Goal: Connect with others: Connect with others

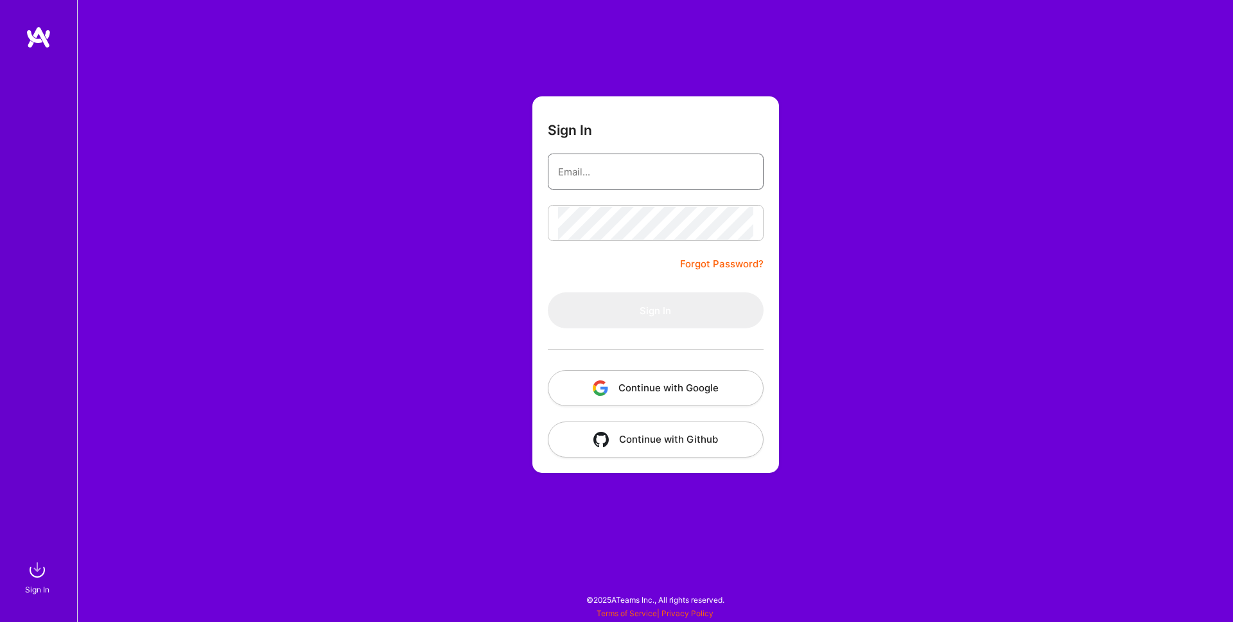
type input "[EMAIL_ADDRESS][DOMAIN_NAME]"
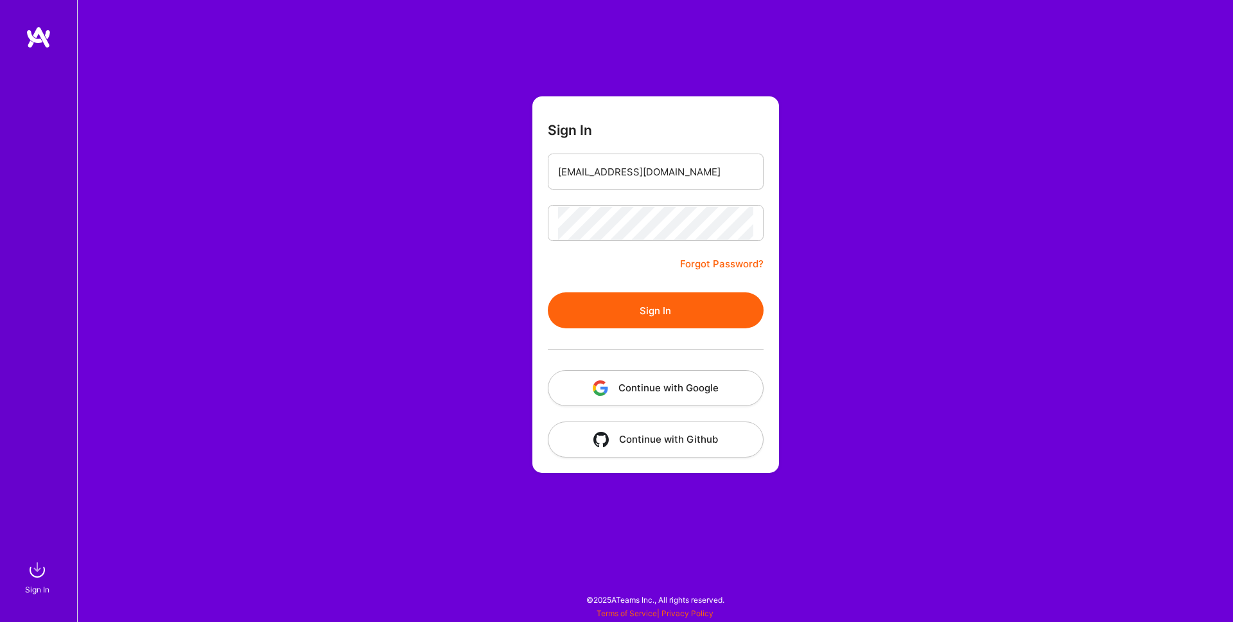
click at [635, 313] on button "Sign In" at bounding box center [656, 310] width 216 height 36
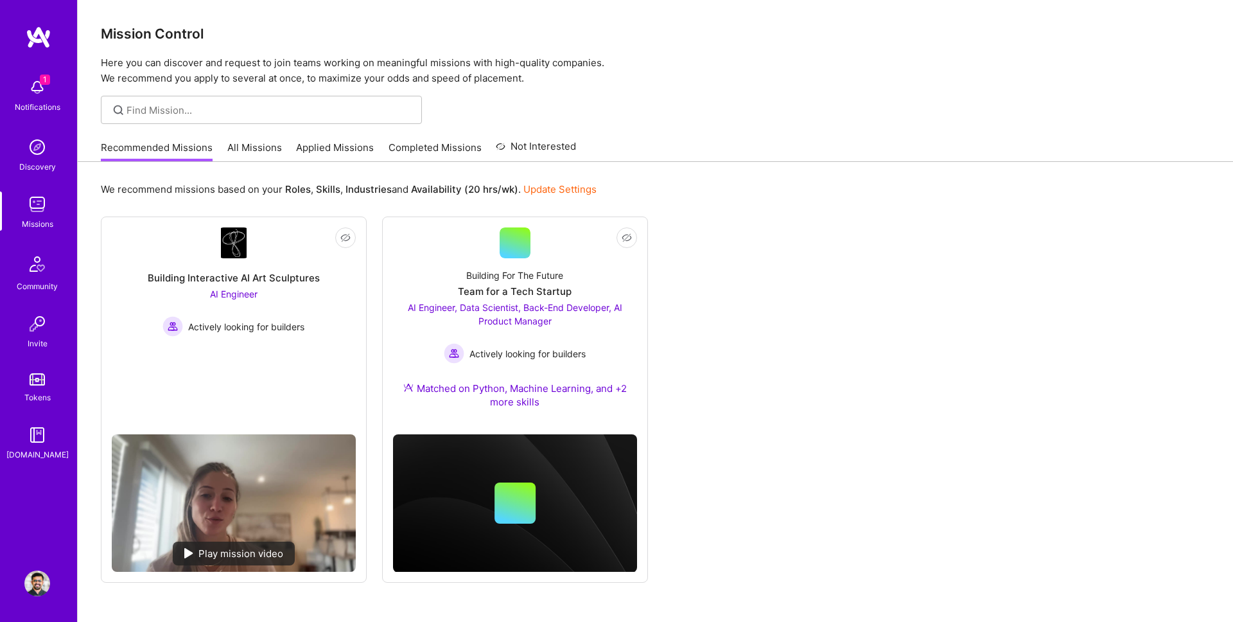
click at [43, 91] on img at bounding box center [37, 88] width 26 height 26
click at [31, 151] on img at bounding box center [37, 147] width 26 height 26
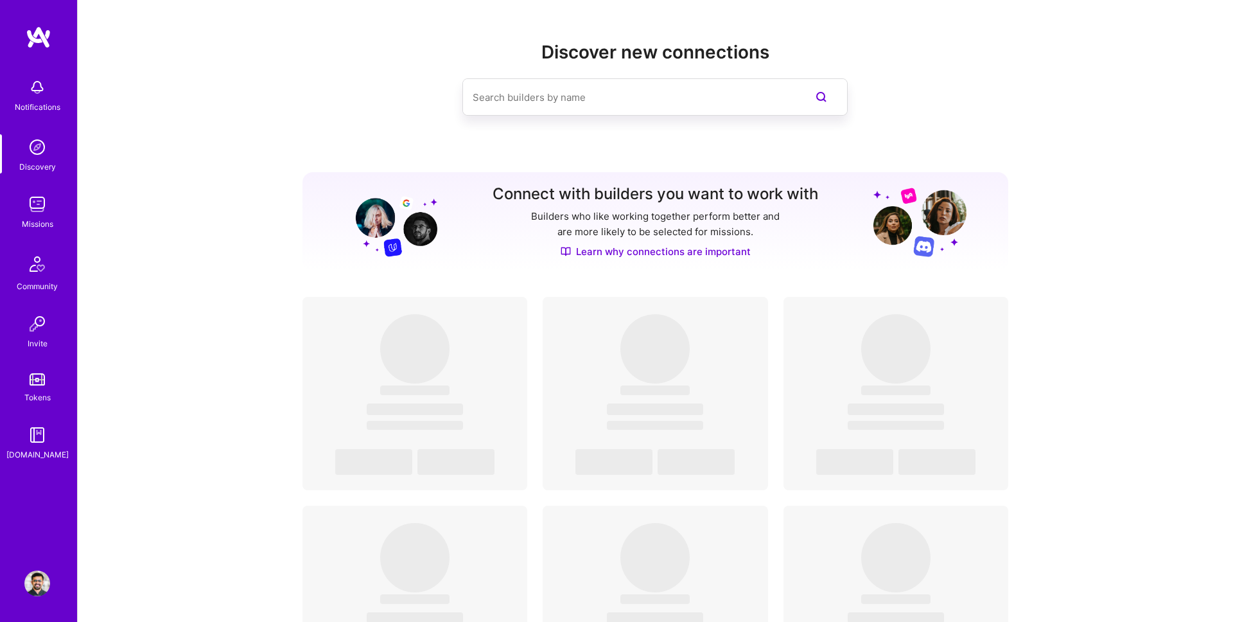
click at [555, 100] on input at bounding box center [629, 97] width 313 height 33
paste input "[PERSON_NAME]"
type input "[PERSON_NAME]"
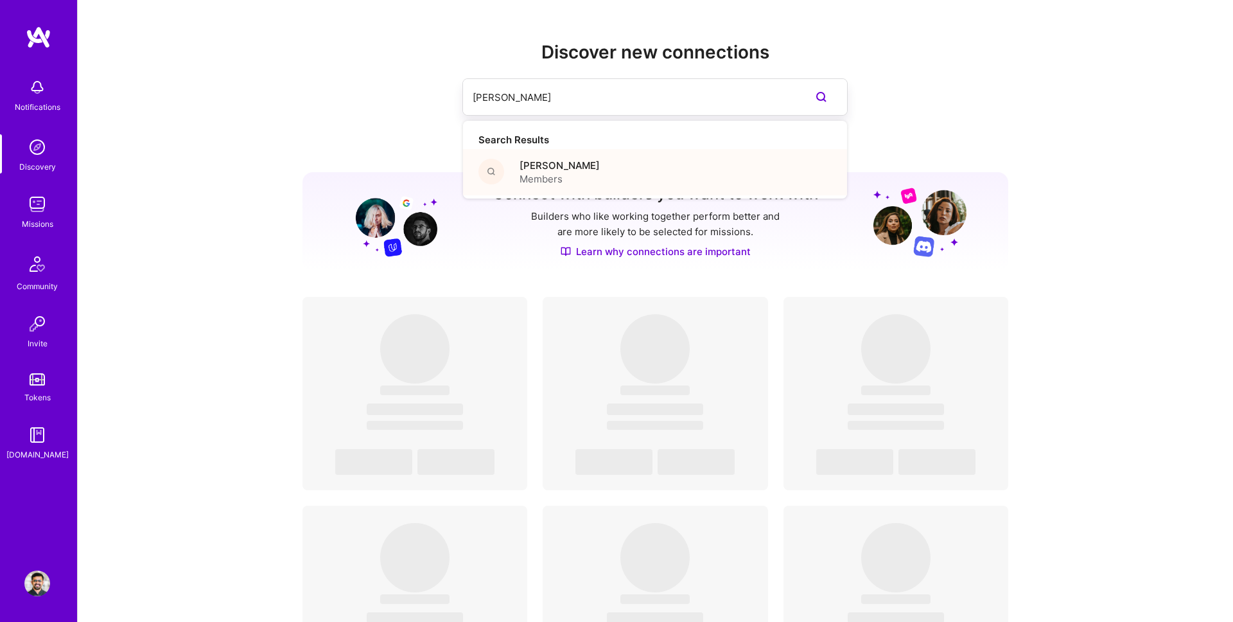
click at [548, 168] on span "[PERSON_NAME]" at bounding box center [560, 165] width 80 height 13
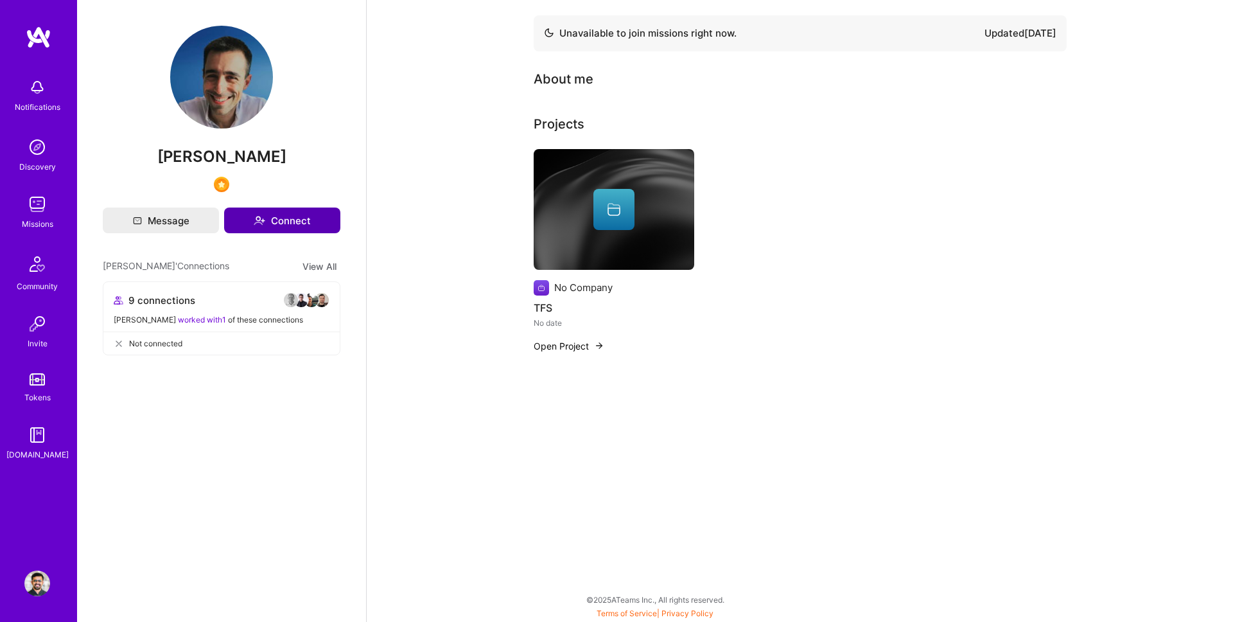
click at [285, 220] on button "Connect" at bounding box center [282, 220] width 116 height 26
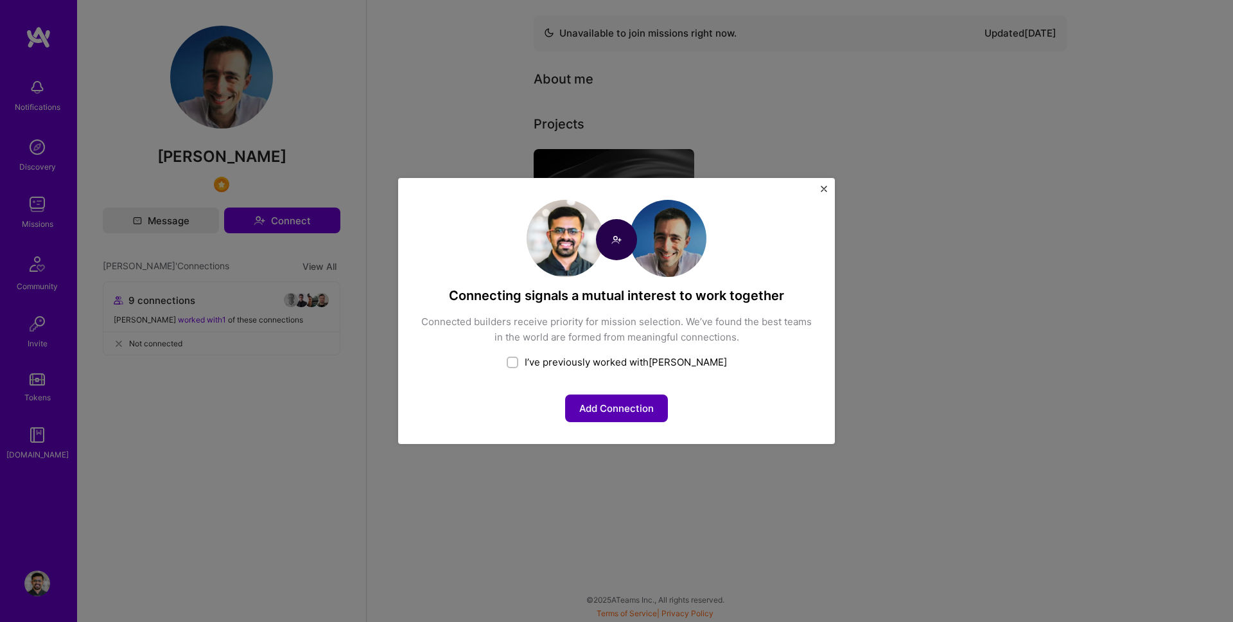
click at [608, 412] on button "Add Connection" at bounding box center [616, 408] width 103 height 28
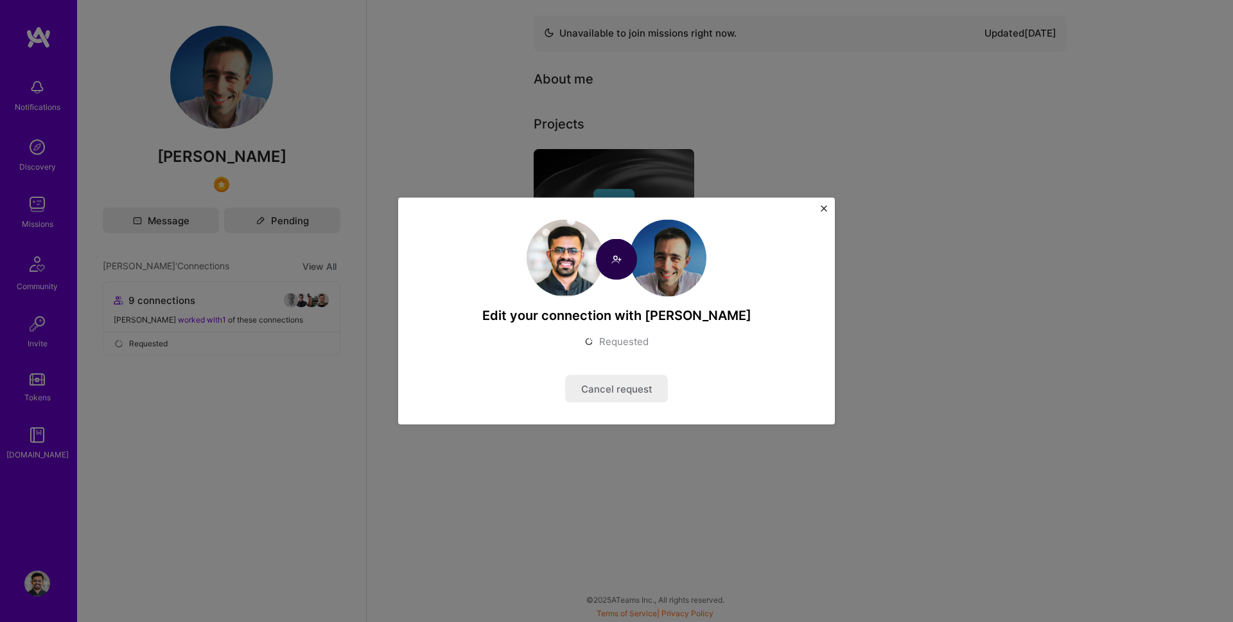
click at [148, 225] on div "Edit your connection with [PERSON_NAME] Requested Cancel request" at bounding box center [616, 311] width 1233 height 622
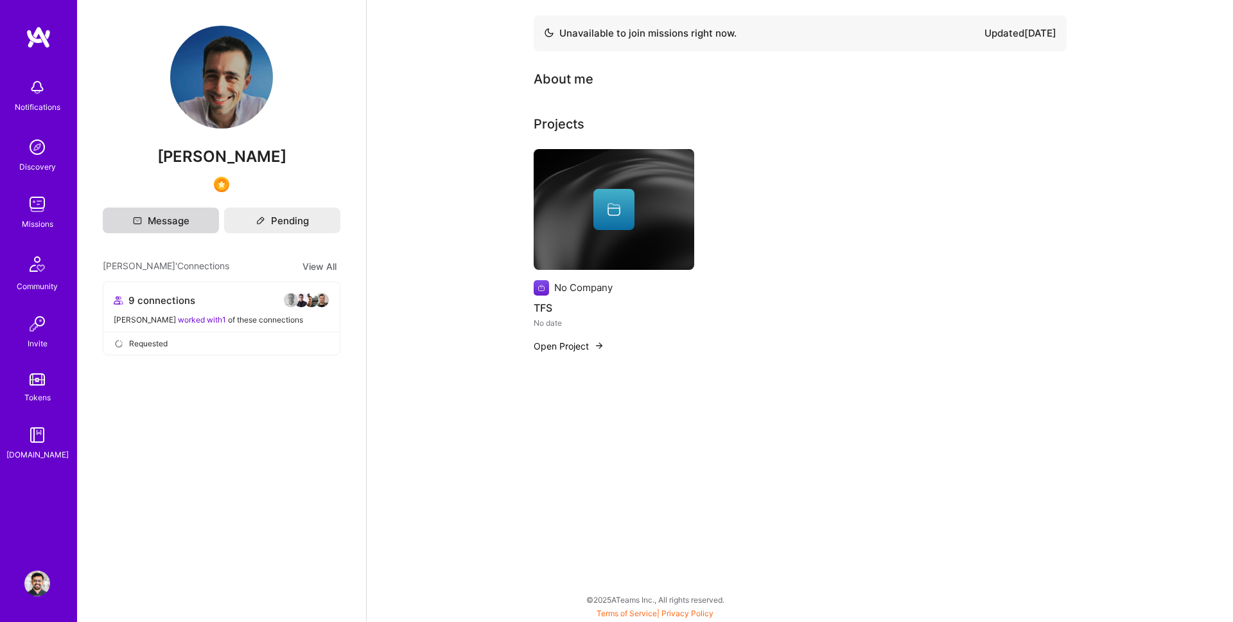
click at [155, 225] on button "Message" at bounding box center [161, 220] width 116 height 26
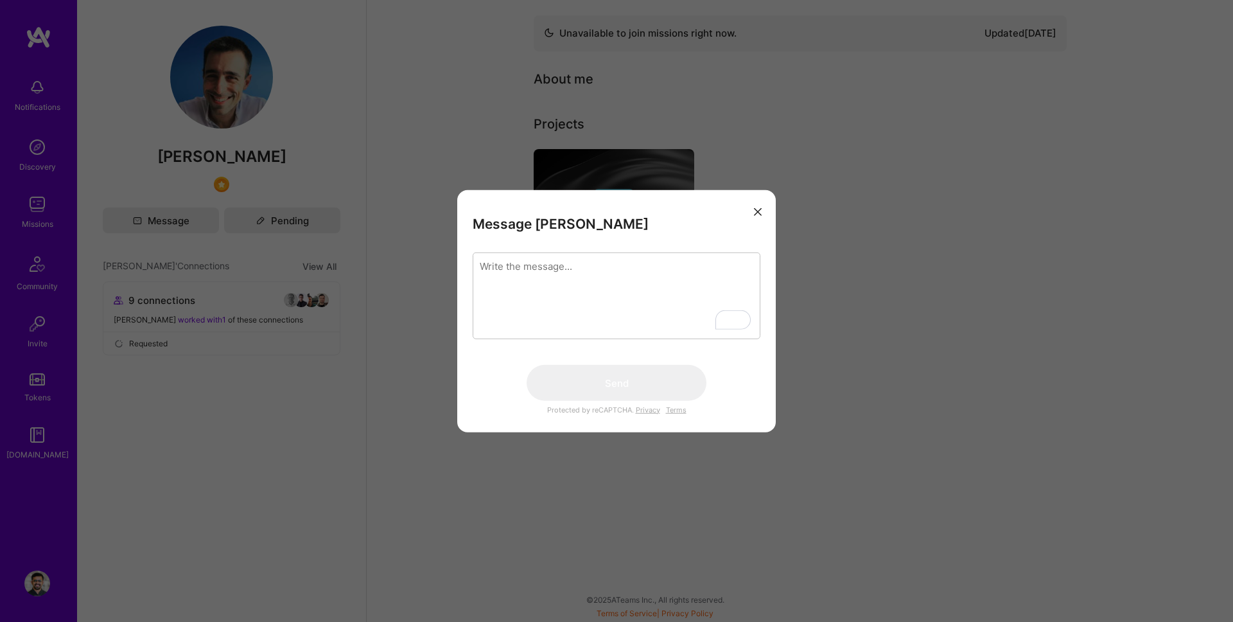
click at [553, 281] on textarea "To enrich screen reader interactions, please activate Accessibility in Grammarl…" at bounding box center [617, 295] width 288 height 87
click at [764, 215] on button "modal" at bounding box center [757, 210] width 15 height 21
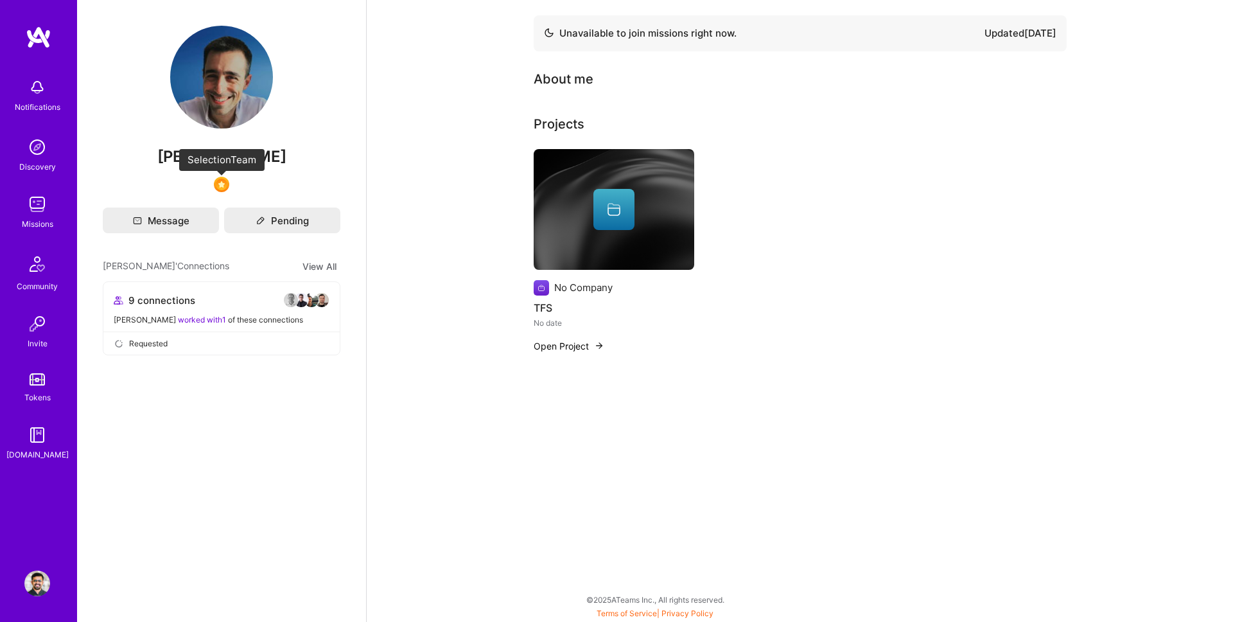
click at [220, 187] on img at bounding box center [221, 184] width 15 height 15
click at [225, 185] on img at bounding box center [221, 184] width 15 height 15
click at [328, 271] on button "View All" at bounding box center [320, 266] width 42 height 15
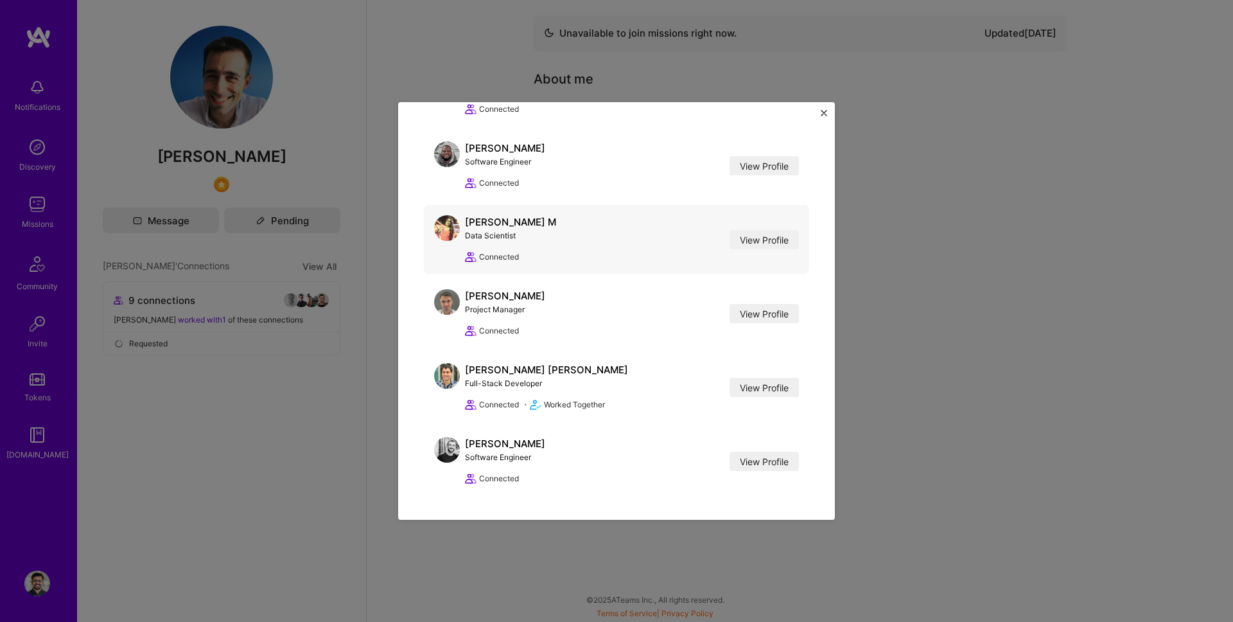
scroll to position [354, 0]
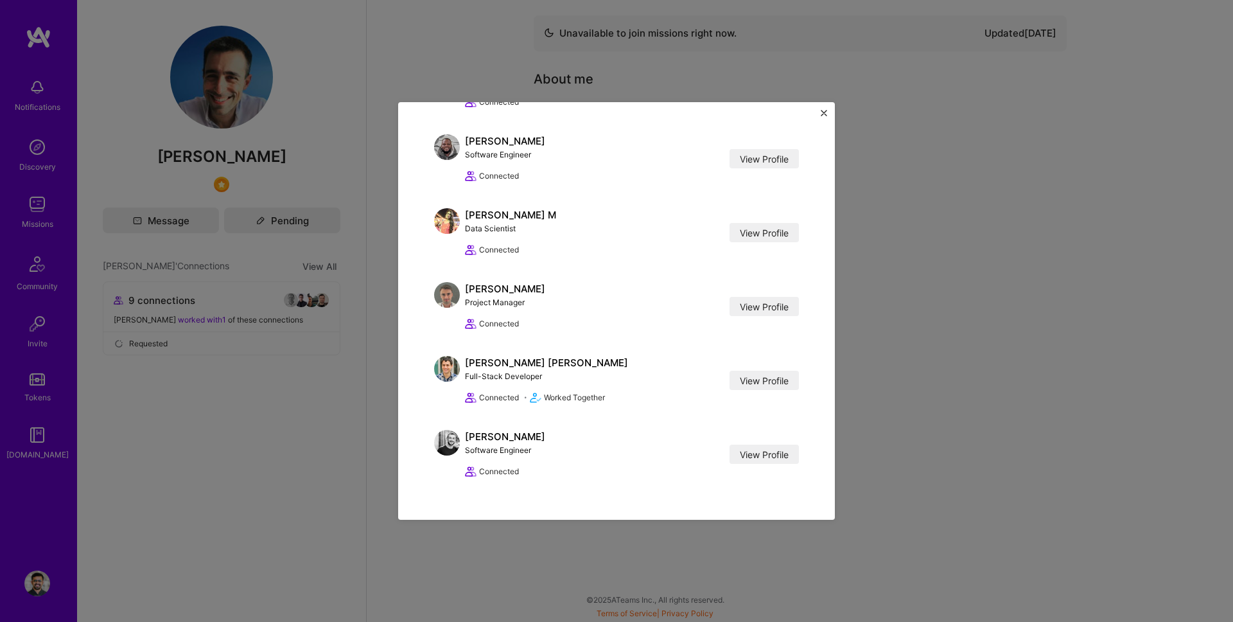
click at [335, 387] on div "[PERSON_NAME]' Connections [PERSON_NAME] Front-End Developer View Profile Conne…" at bounding box center [616, 311] width 1233 height 622
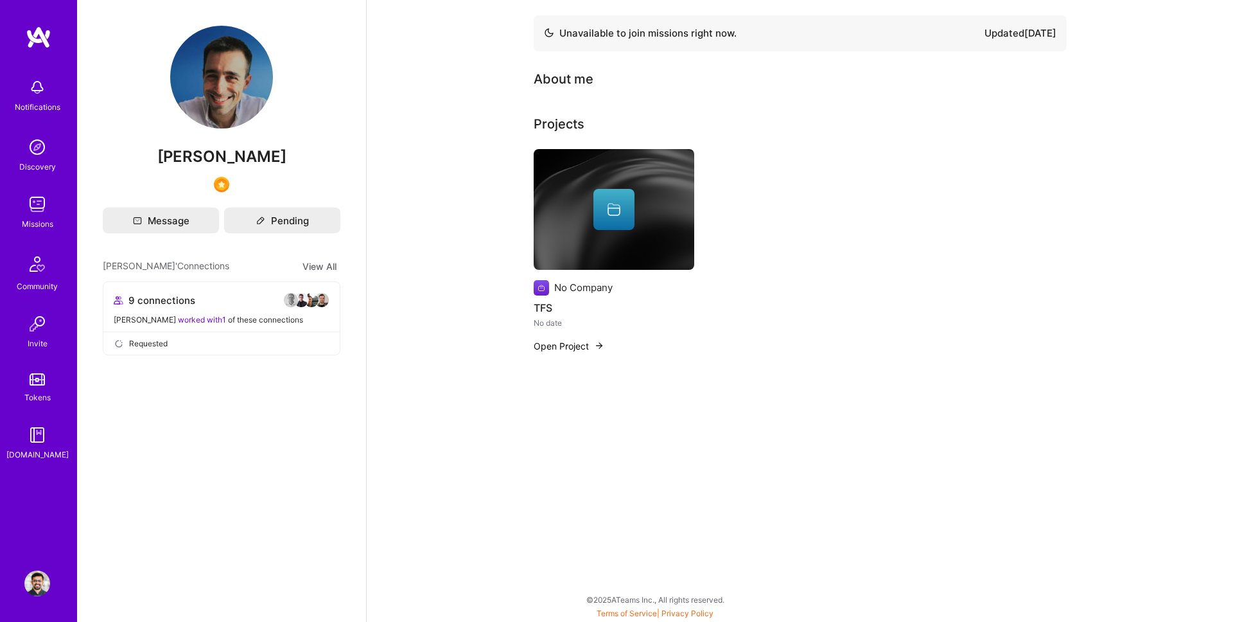
click at [210, 150] on span "[PERSON_NAME]" at bounding box center [222, 156] width 238 height 19
copy div "[PERSON_NAME]"
click at [168, 223] on button "Message" at bounding box center [161, 220] width 116 height 26
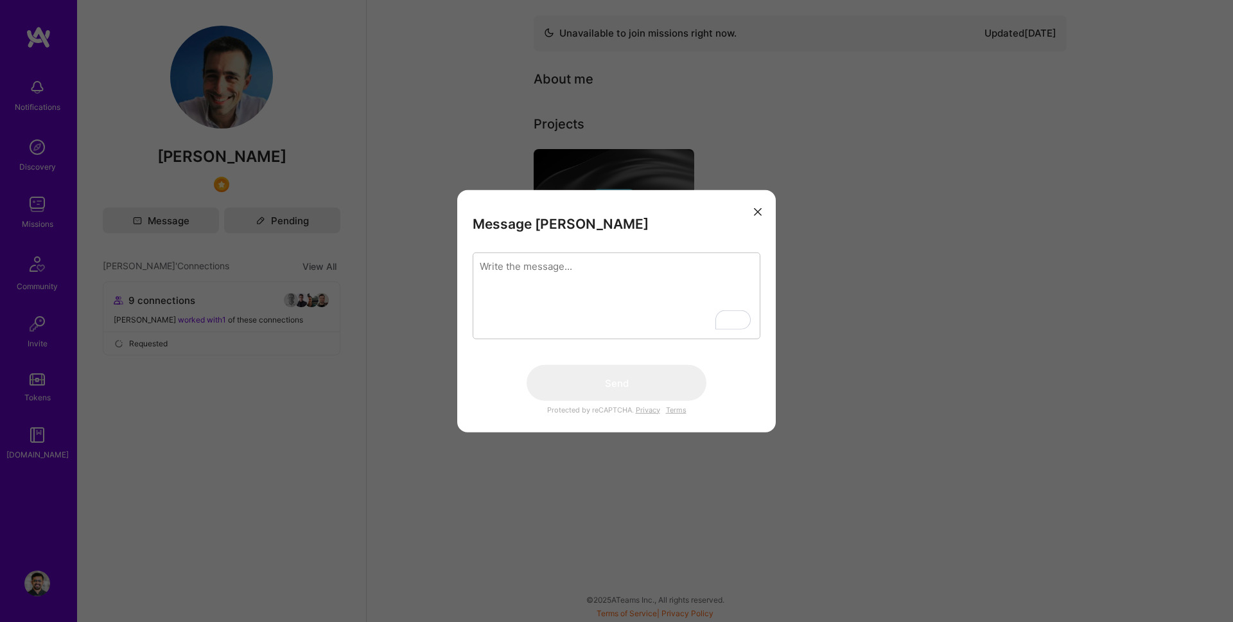
click at [550, 282] on textarea "To enrich screen reader interactions, please activate Accessibility in Grammarl…" at bounding box center [617, 295] width 288 height 87
click at [568, 307] on textarea "To enrich screen reader interactions, please activate Accessibility in Grammarl…" at bounding box center [617, 295] width 288 height 87
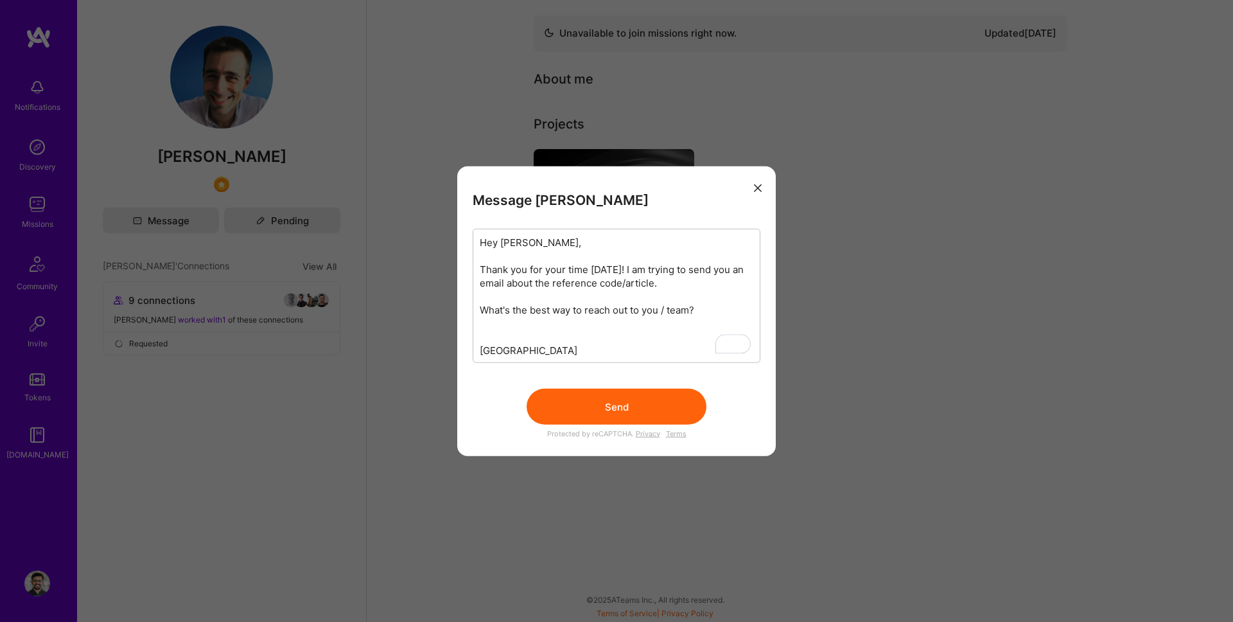
type textarea "Hey [PERSON_NAME], Thank you for your time [DATE]! I am trying to send you an e…"
click at [628, 417] on button "Send" at bounding box center [617, 407] width 180 height 36
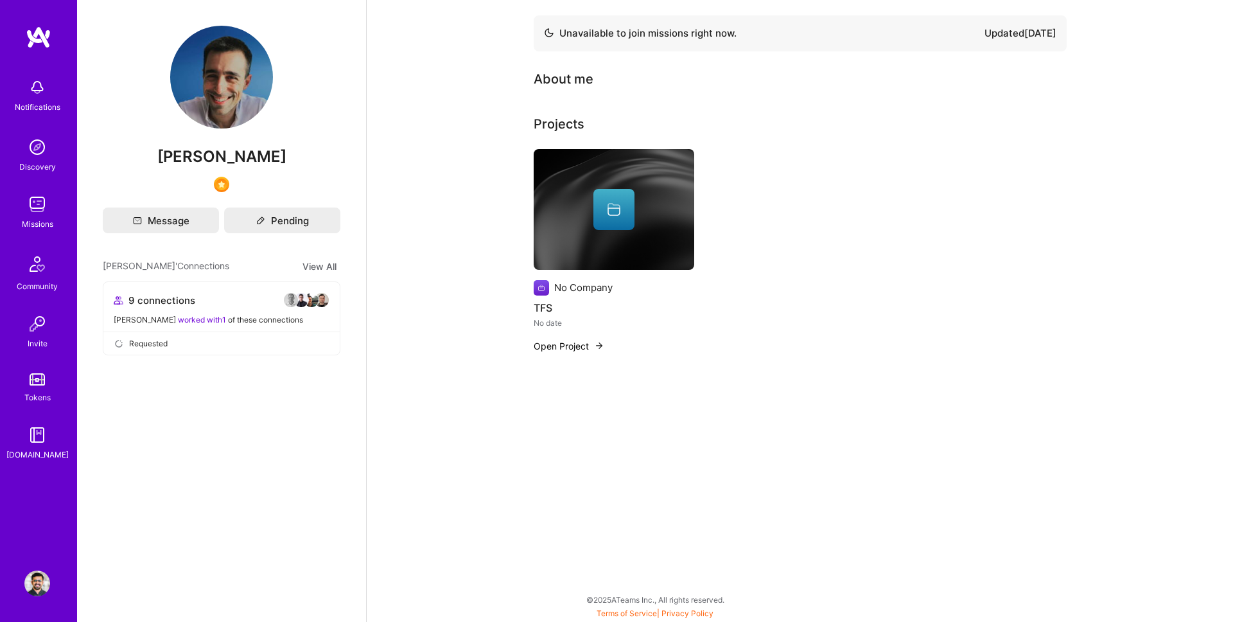
click at [39, 210] on img at bounding box center [37, 204] width 26 height 26
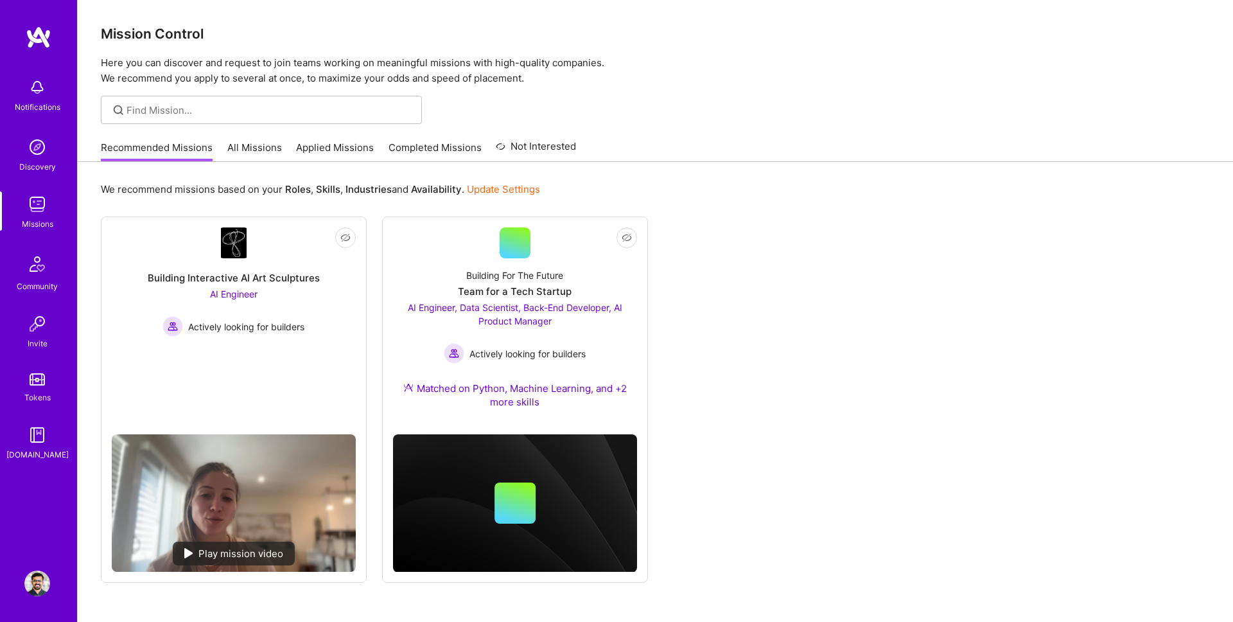
click at [40, 342] on div "Invite" at bounding box center [38, 343] width 20 height 13
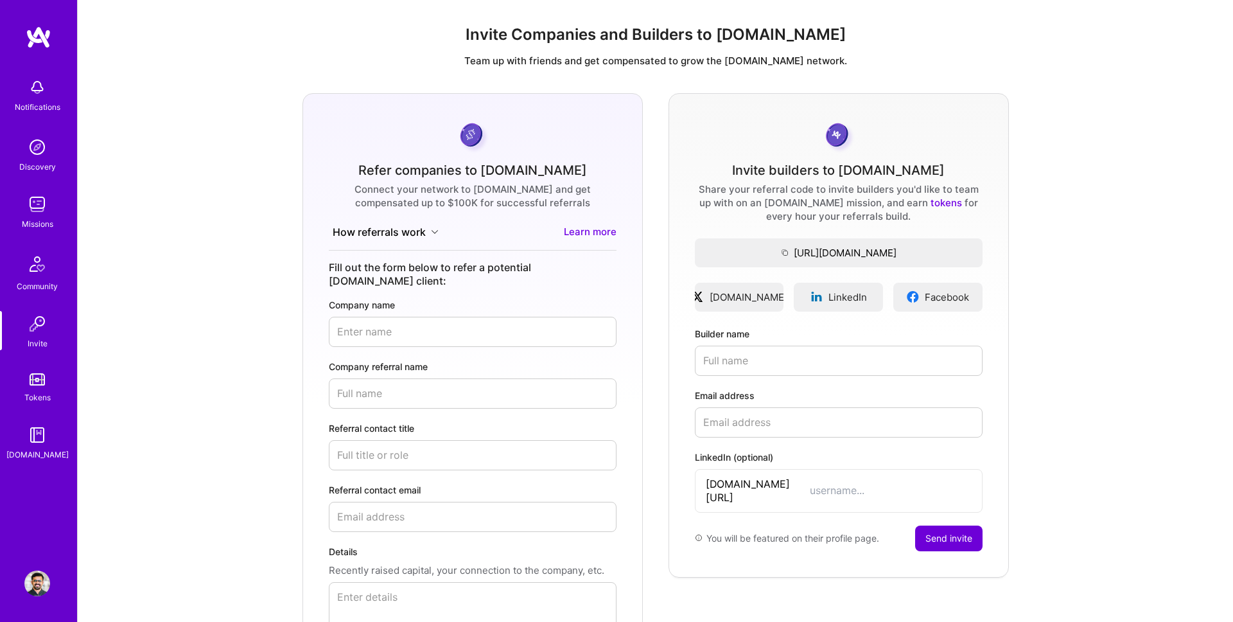
click at [39, 424] on img at bounding box center [37, 435] width 26 height 26
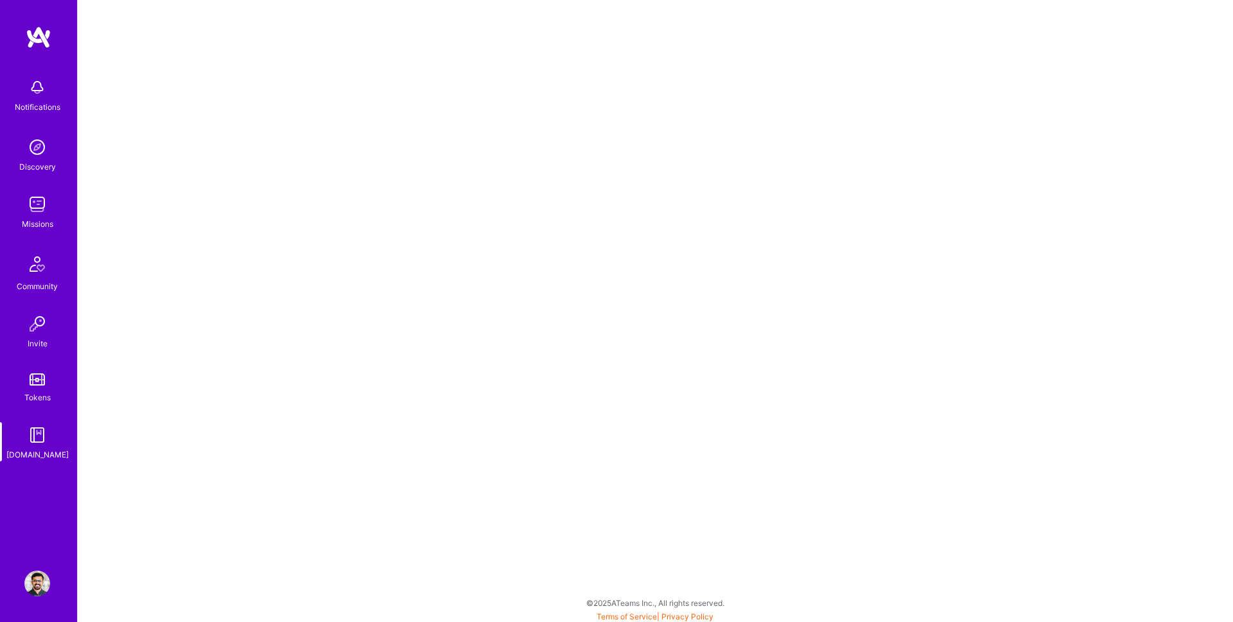
click at [27, 139] on img at bounding box center [37, 147] width 26 height 26
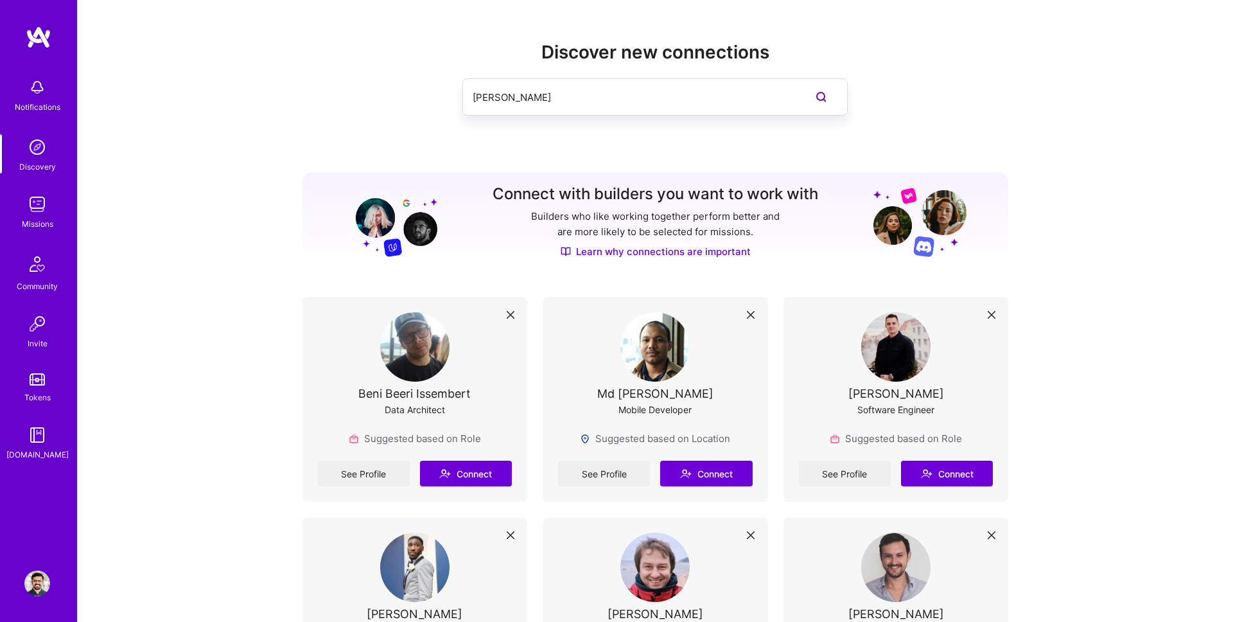
click at [61, 322] on link "Invite" at bounding box center [37, 330] width 80 height 39
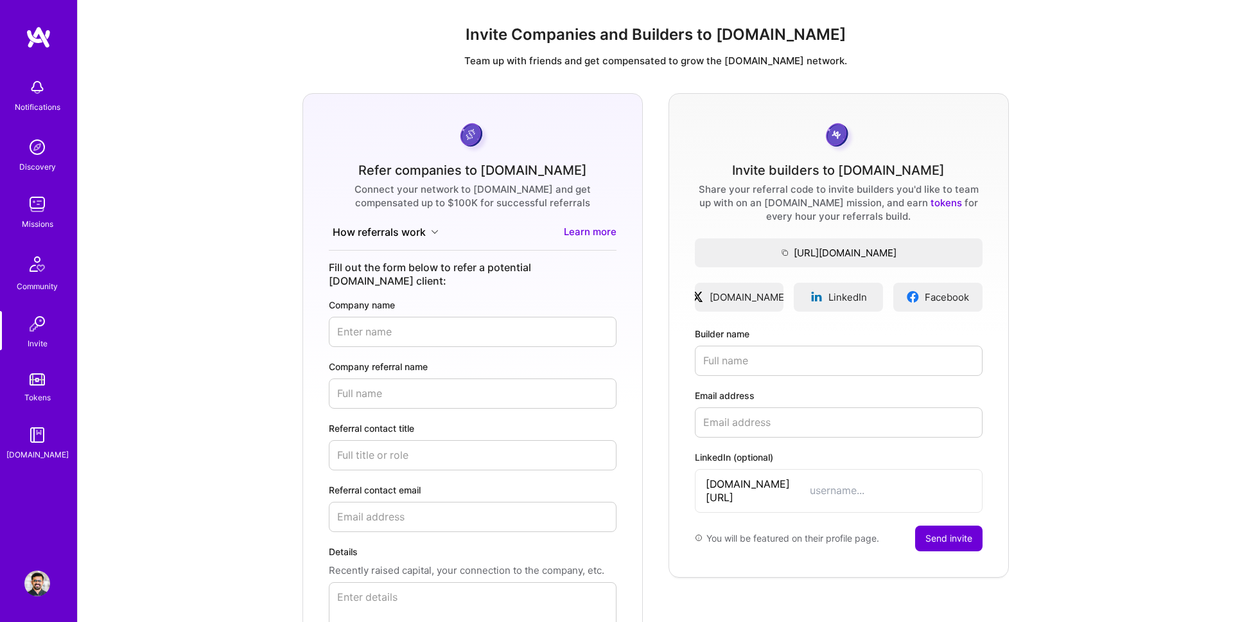
click at [44, 259] on img at bounding box center [37, 264] width 31 height 31
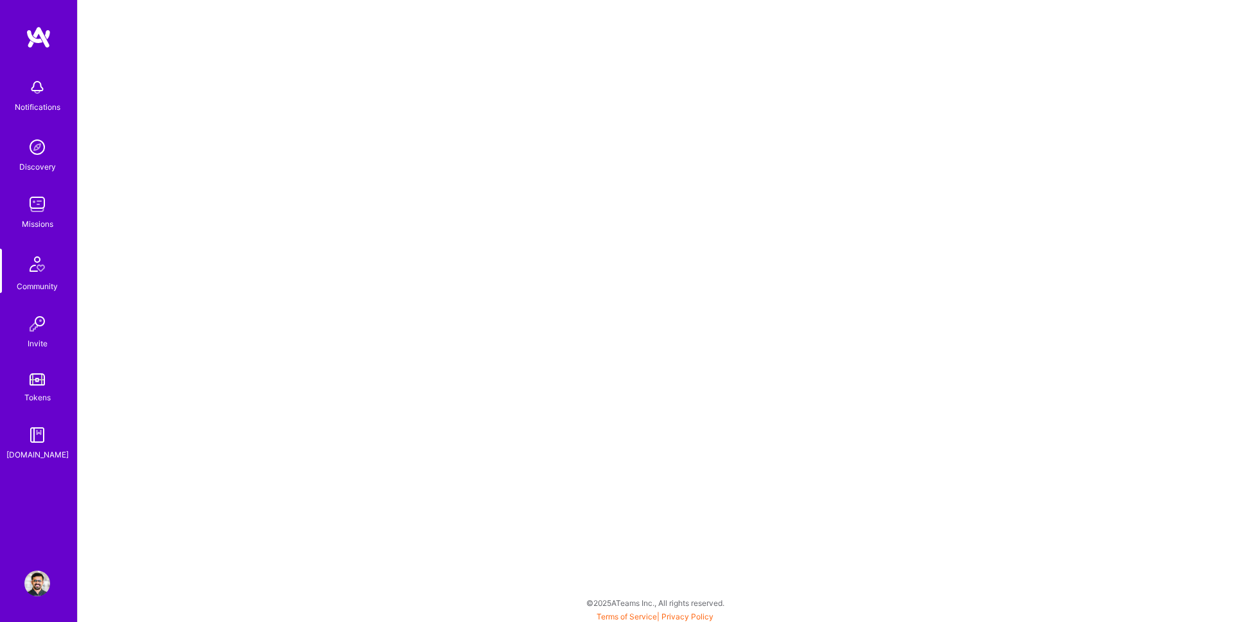
click at [44, 210] on img at bounding box center [37, 204] width 26 height 26
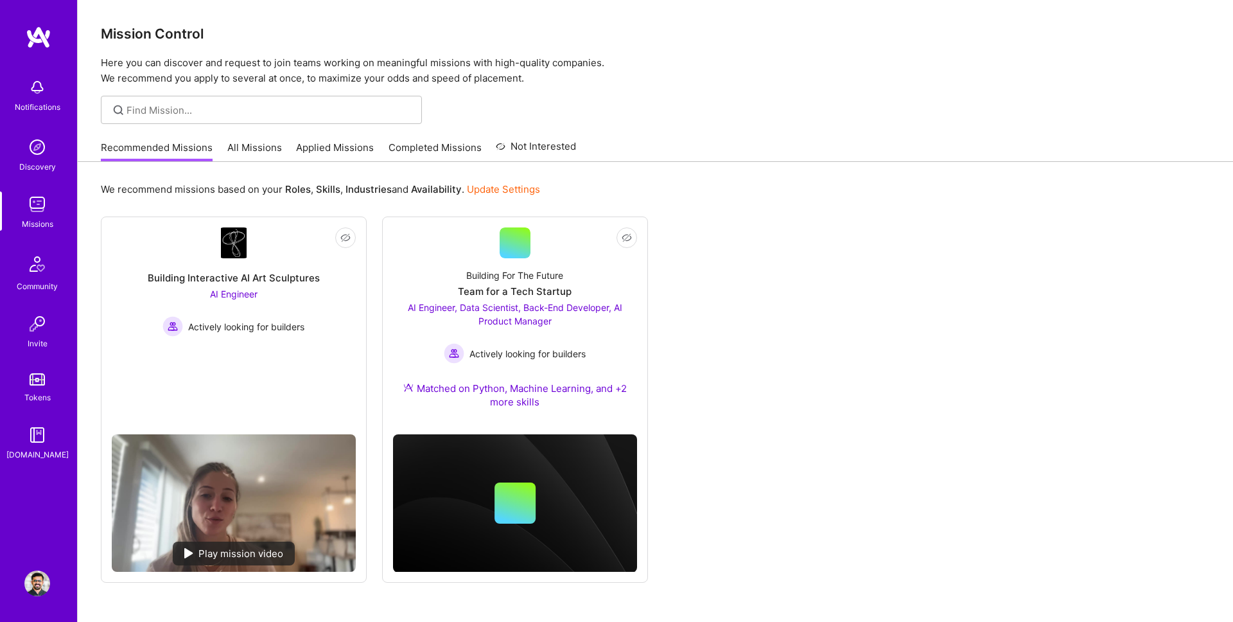
click at [43, 211] on img at bounding box center [37, 204] width 26 height 26
click at [525, 312] on span "AI Engineer, Data Scientist, Back-End Developer, AI Product Manager" at bounding box center [515, 314] width 215 height 24
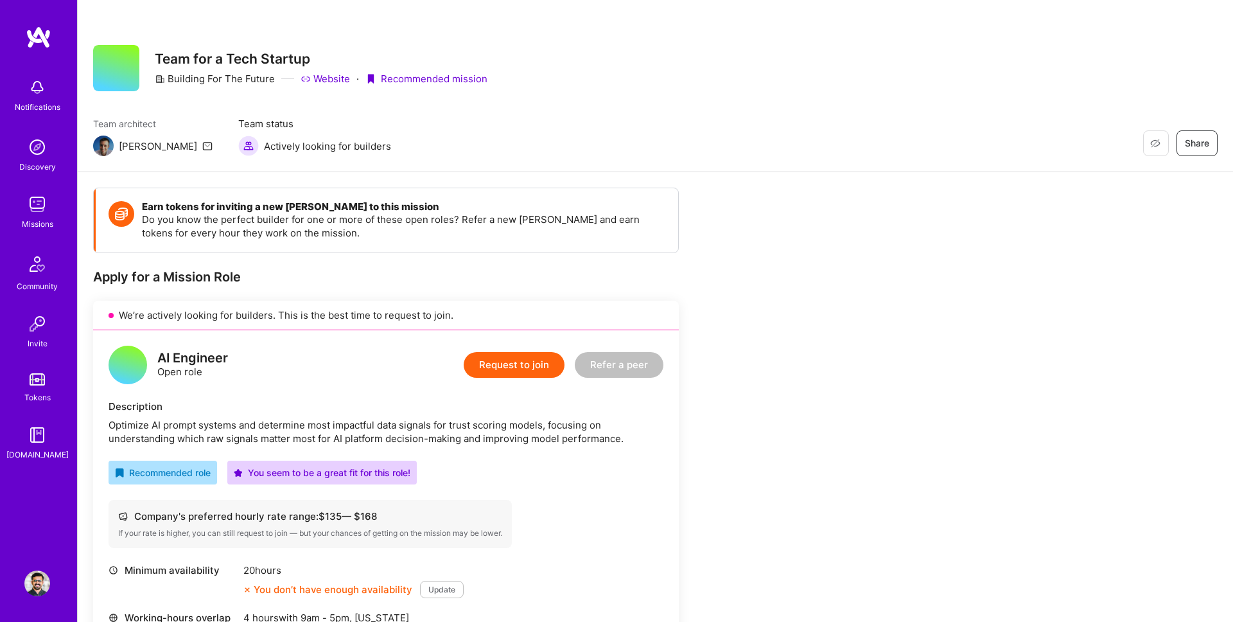
click at [38, 89] on img at bounding box center [37, 88] width 26 height 26
click at [31, 220] on div "Missions" at bounding box center [37, 223] width 31 height 13
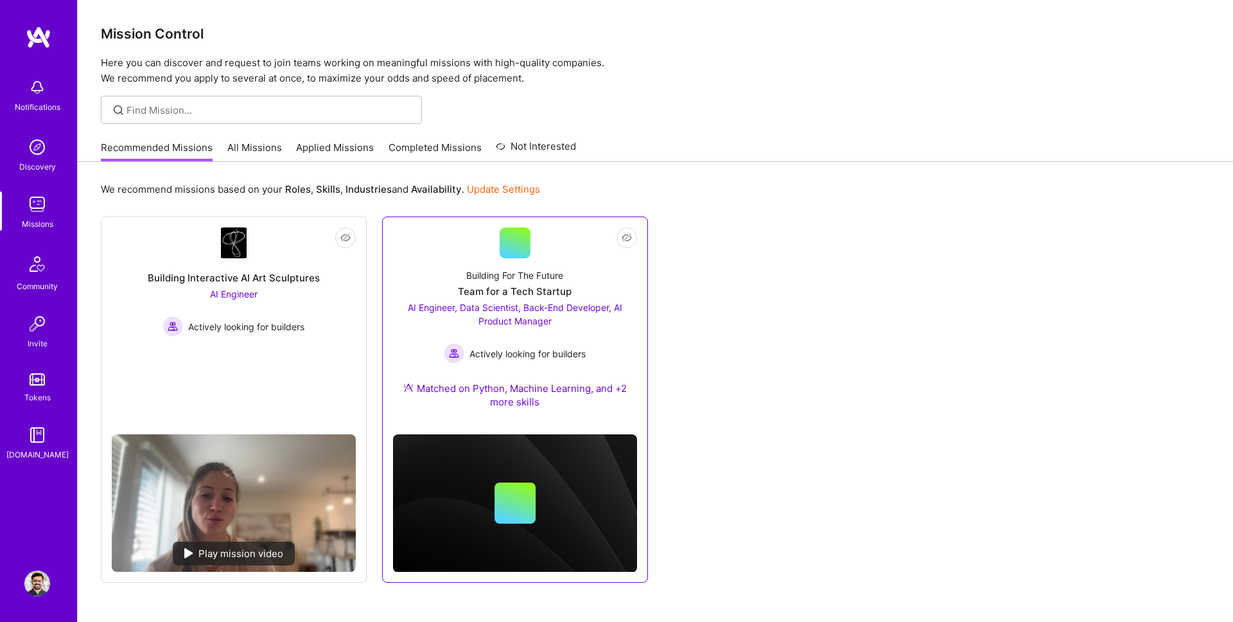
click at [500, 311] on span "AI Engineer, Data Scientist, Back-End Developer, AI Product Manager" at bounding box center [515, 314] width 215 height 24
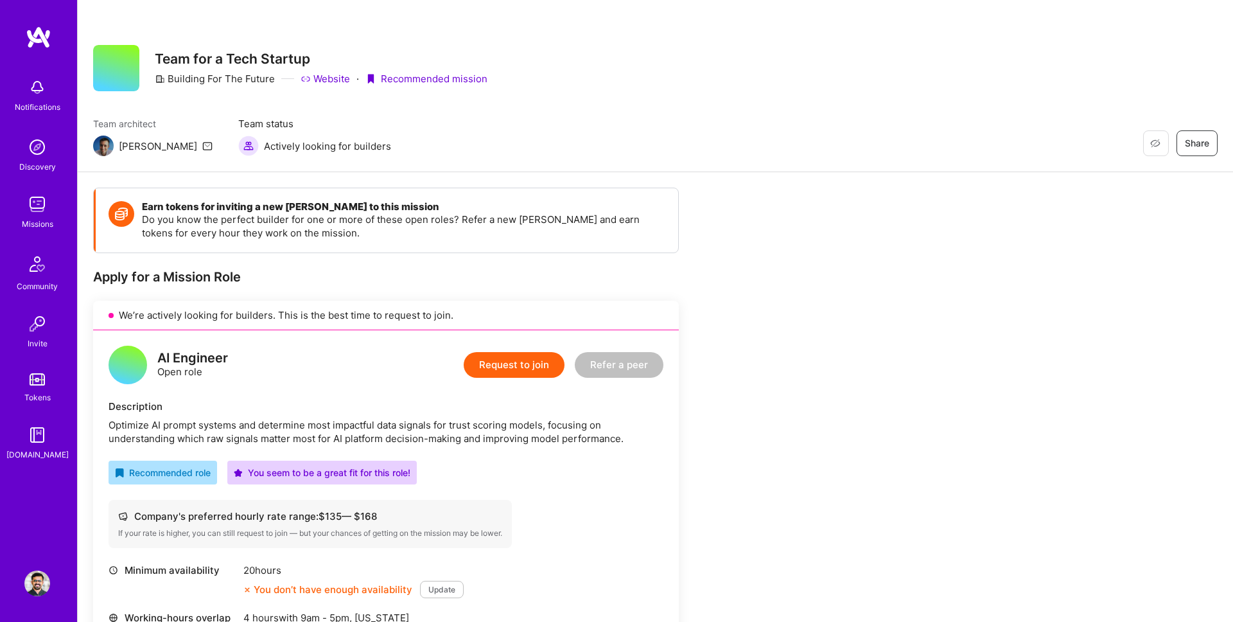
click at [202, 148] on icon at bounding box center [207, 146] width 10 height 10
